Goal: Transaction & Acquisition: Purchase product/service

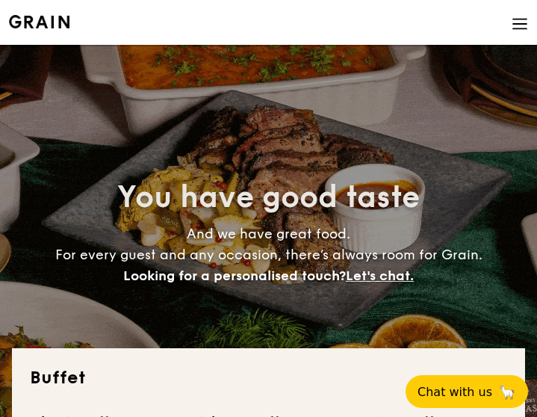
select select
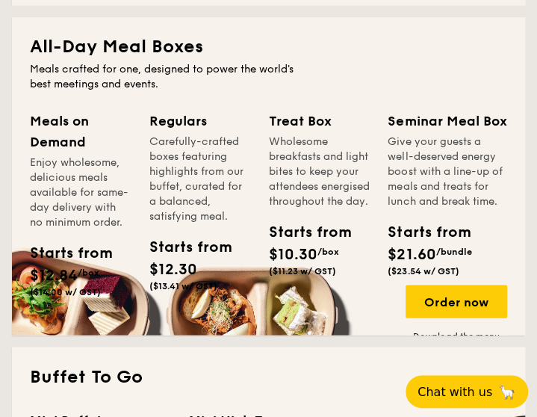
scroll to position [672, 0]
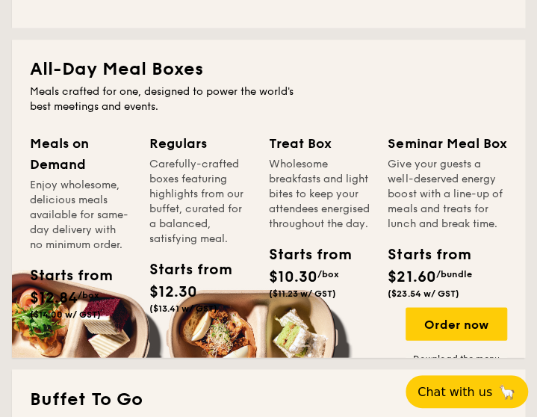
drag, startPoint x: 272, startPoint y: 137, endPoint x: 338, endPoint y: 304, distance: 180.0
click at [338, 304] on div "Treat Box Wholesome breakfasts and light bites to keep your attendees energised…" at bounding box center [320, 218] width 102 height 172
click at [166, 178] on div "Carefully-crafted boxes featuring highlights from our buffet, curated for a bal…" at bounding box center [200, 201] width 102 height 90
drag, startPoint x: 148, startPoint y: 143, endPoint x: 215, endPoint y: 291, distance: 162.4
click at [215, 291] on div "Meals on Demand Enjoy wholesome, delicious meals available for same-day deliver…" at bounding box center [268, 248] width 477 height 232
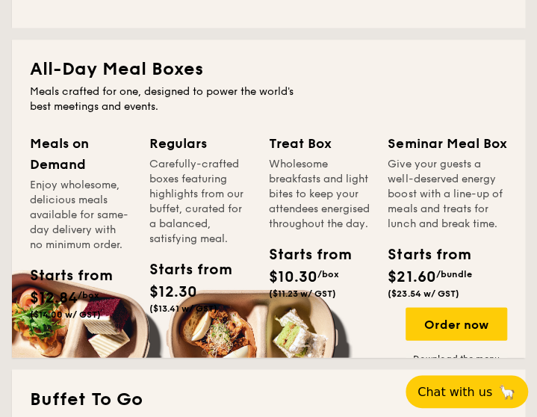
drag, startPoint x: 215, startPoint y: 291, endPoint x: 164, endPoint y: 206, distance: 99.5
click at [164, 206] on div "Carefully-crafted boxes featuring highlights from our buffet, curated for a bal…" at bounding box center [200, 201] width 102 height 90
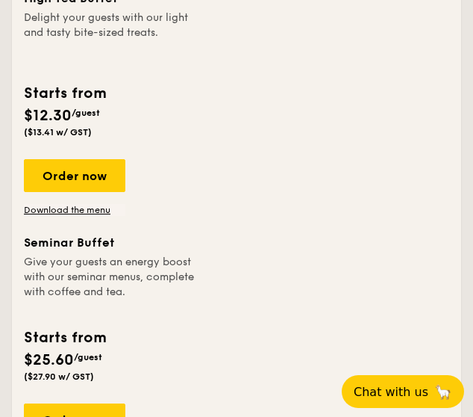
scroll to position [747, 0]
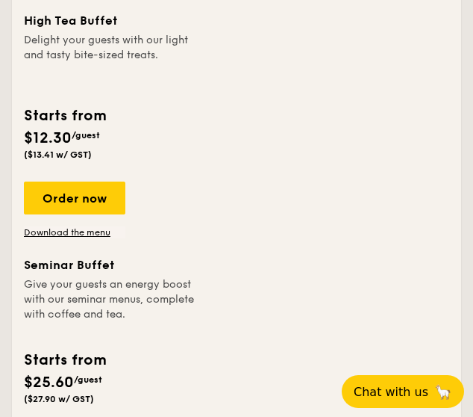
drag, startPoint x: 135, startPoint y: 84, endPoint x: 209, endPoint y: 276, distance: 205.0
click at [397, 388] on span "Chat with us" at bounding box center [391, 391] width 78 height 15
